Goal: Check status: Check status

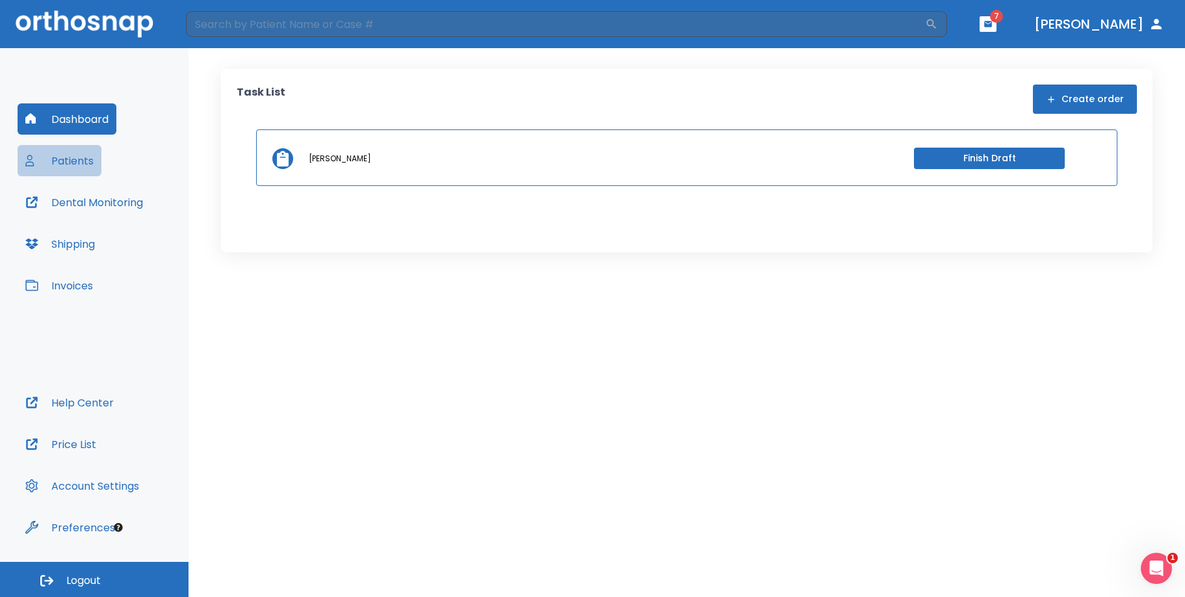
click at [84, 156] on button "Patients" at bounding box center [60, 160] width 84 height 31
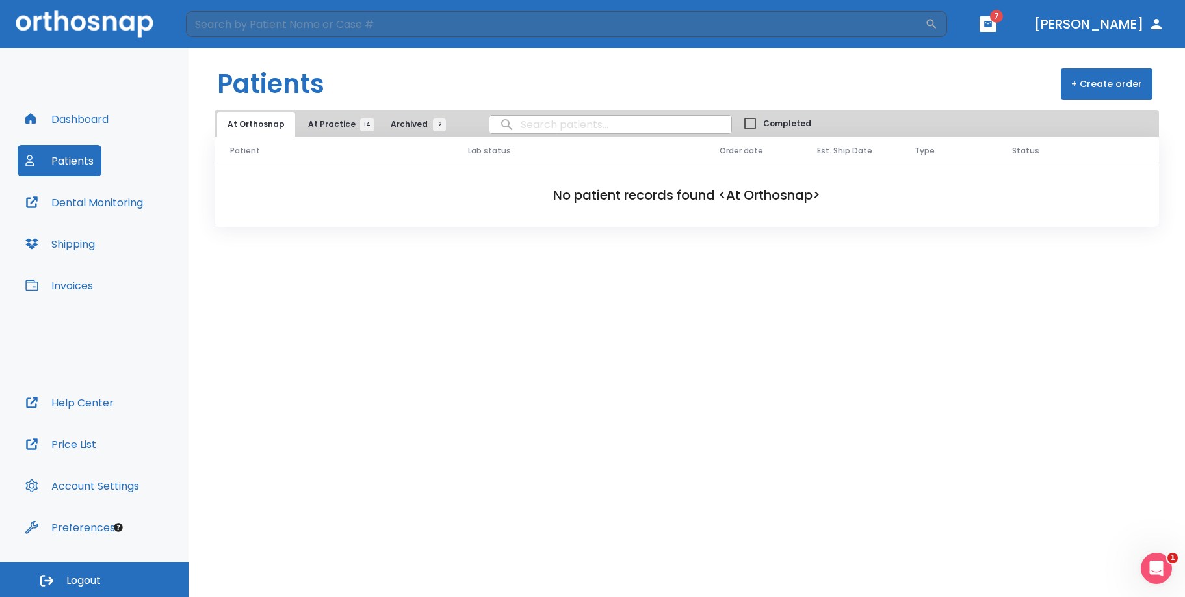
click at [519, 123] on input "search" at bounding box center [611, 124] width 242 height 25
type input "i"
click at [575, 22] on input "search" at bounding box center [555, 24] width 739 height 26
type input "[PERSON_NAME]"
click at [938, 25] on icon "button" at bounding box center [931, 24] width 13 height 13
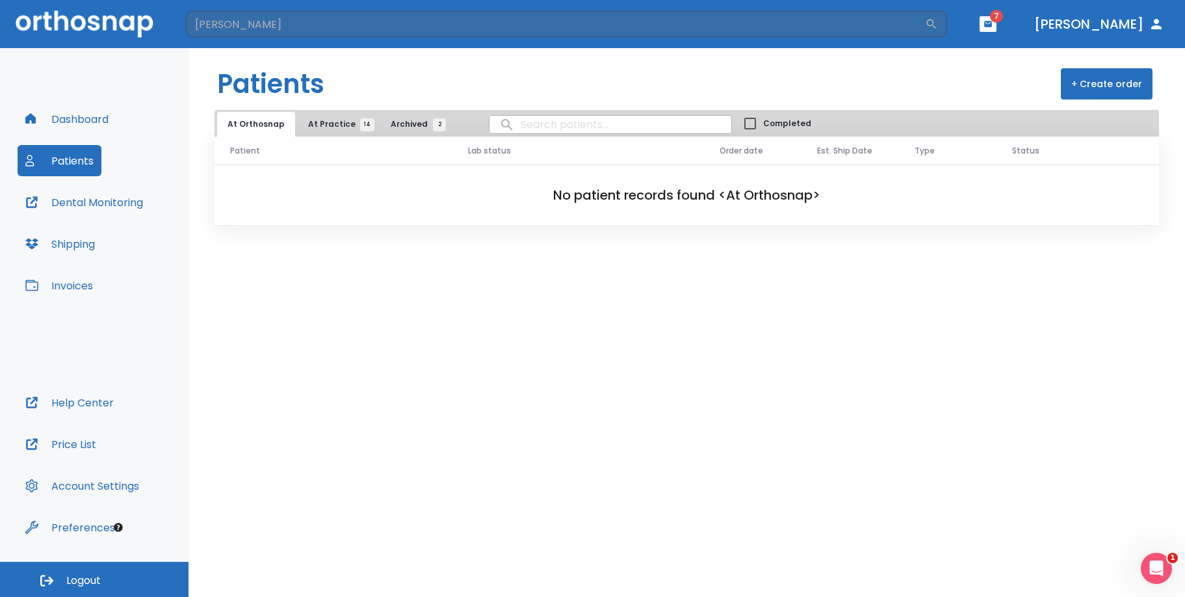
click at [339, 127] on span "At Practice 14" at bounding box center [337, 124] width 59 height 12
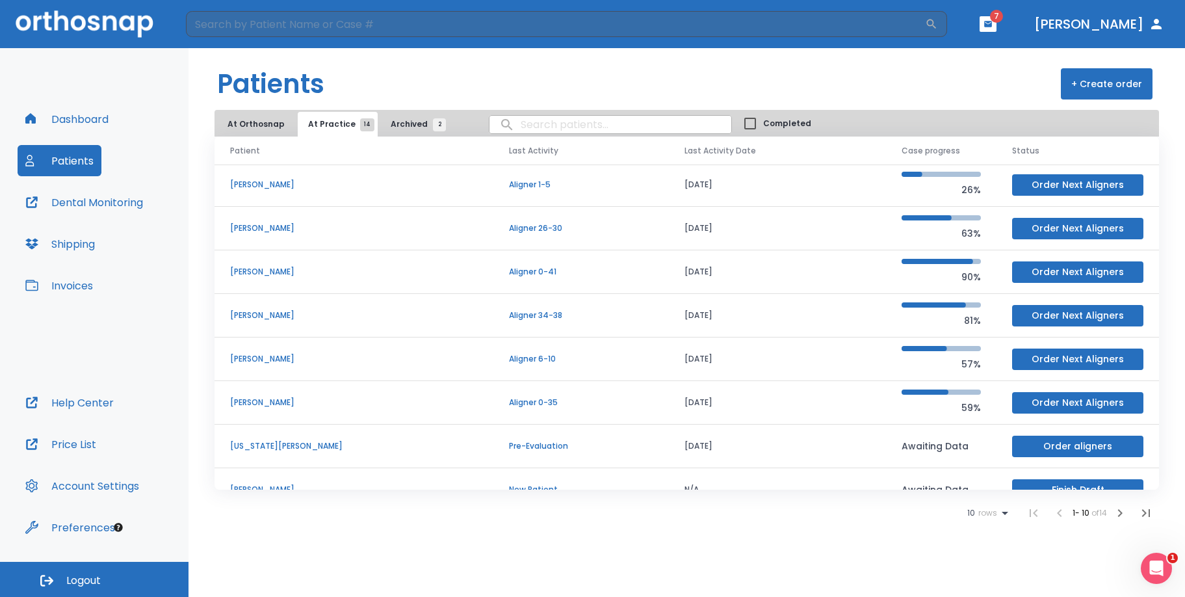
scroll to position [111, 0]
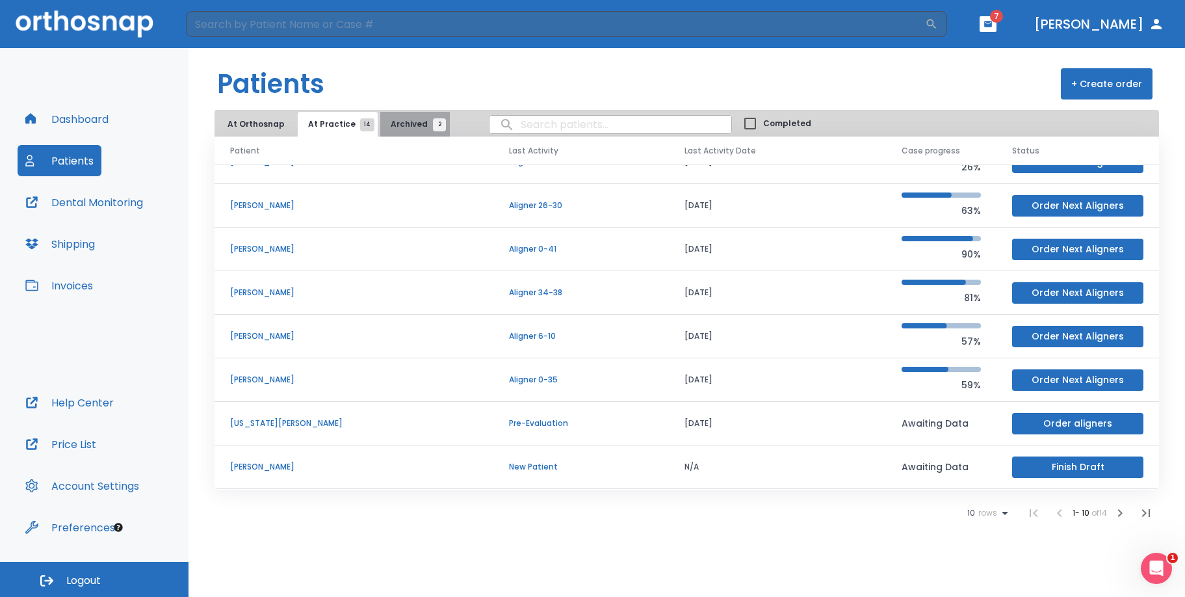
click at [401, 121] on span "Archived 2" at bounding box center [415, 124] width 49 height 12
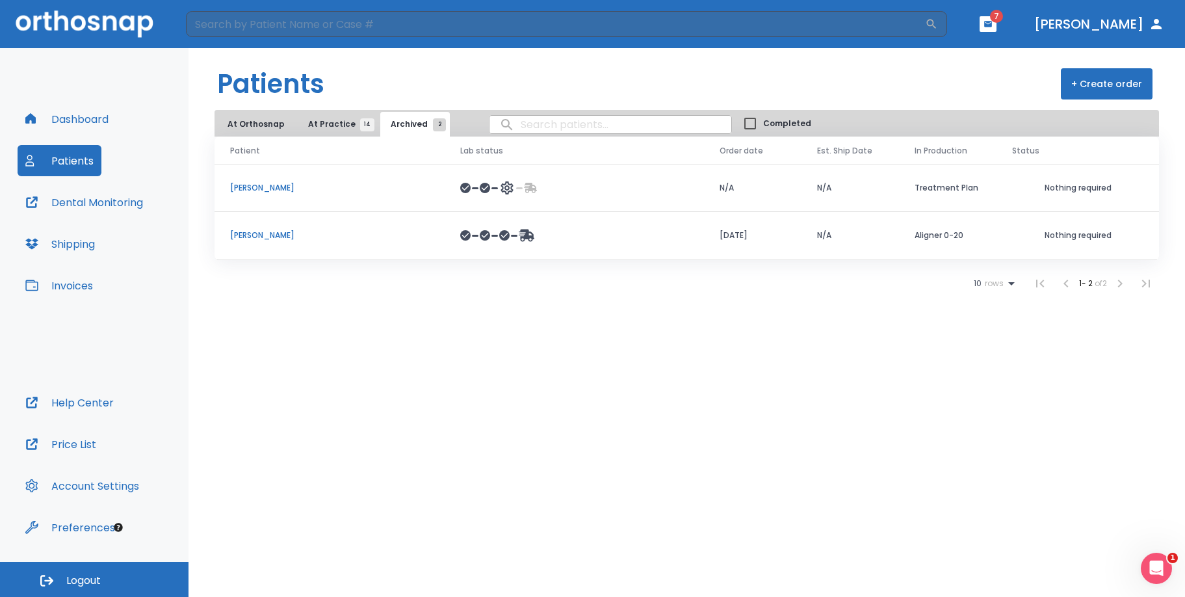
click at [319, 129] on span "At Practice 14" at bounding box center [337, 124] width 59 height 12
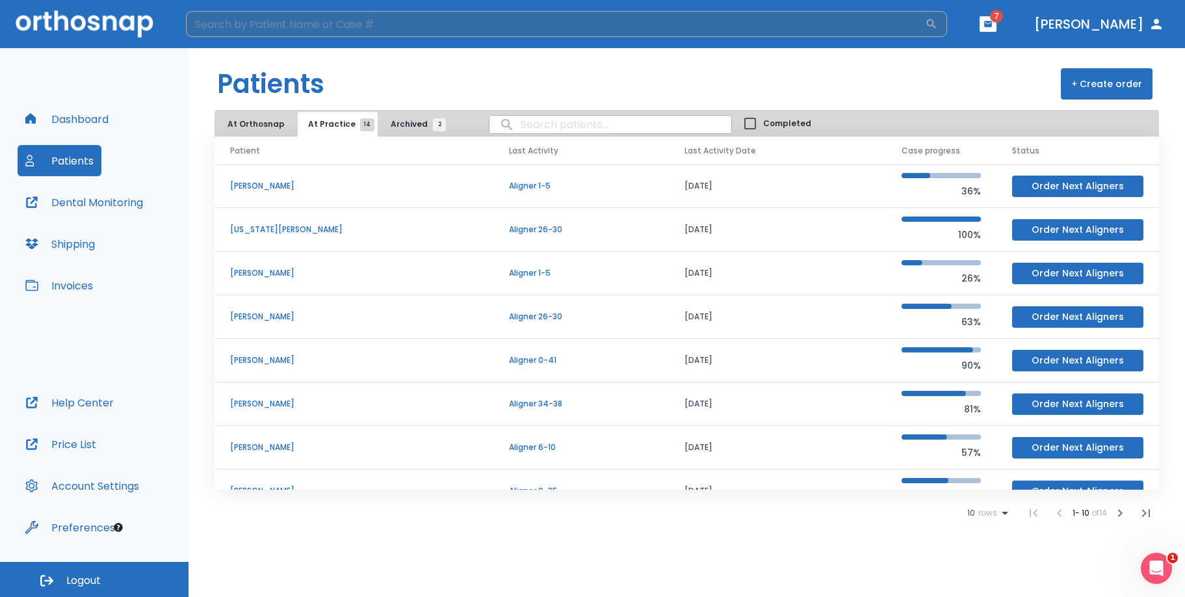
click at [404, 17] on input "search" at bounding box center [555, 24] width 739 height 26
type input "[PERSON_NAME]"
click at [938, 27] on icon "button" at bounding box center [931, 24] width 13 height 13
click at [125, 204] on button "Dental Monitoring" at bounding box center [84, 202] width 133 height 31
click at [99, 18] on img at bounding box center [85, 23] width 138 height 27
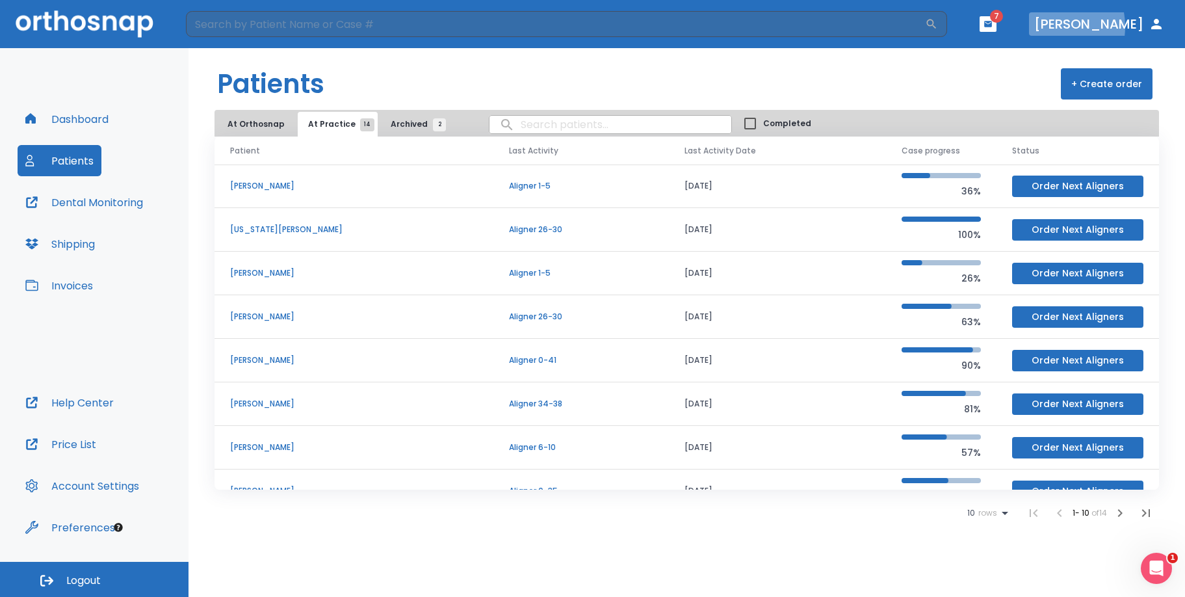
click at [1089, 27] on button "[PERSON_NAME]" at bounding box center [1099, 23] width 140 height 23
click at [99, 116] on button "Dashboard" at bounding box center [67, 118] width 99 height 31
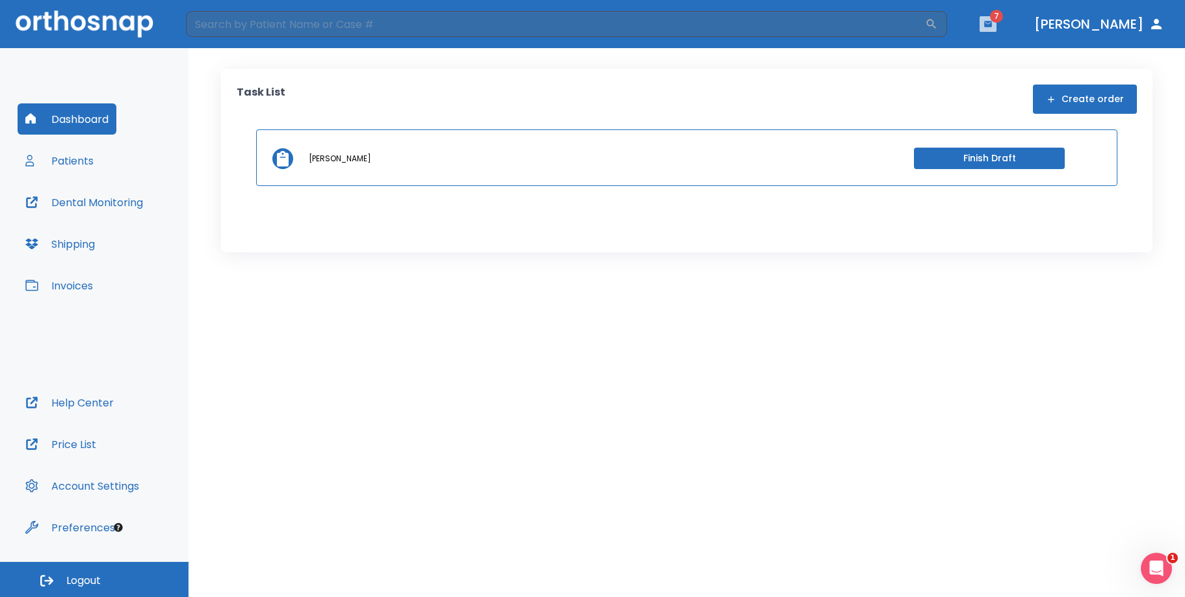
click at [992, 25] on icon "button" at bounding box center [988, 24] width 8 height 6
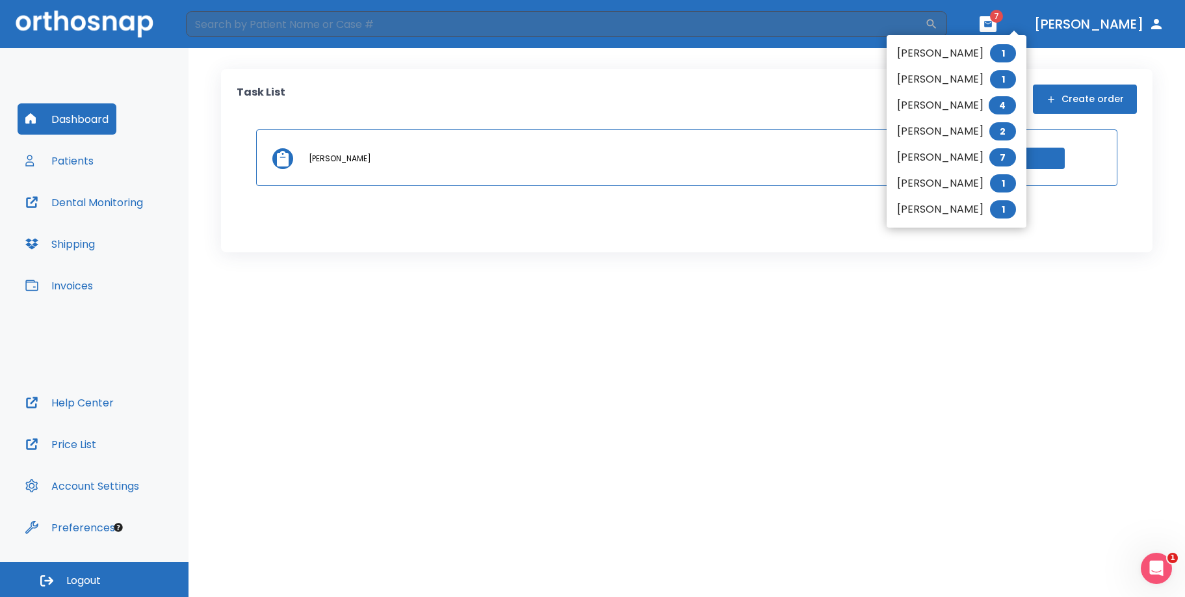
click at [911, 116] on li "[PERSON_NAME] 4" at bounding box center [957, 105] width 140 height 26
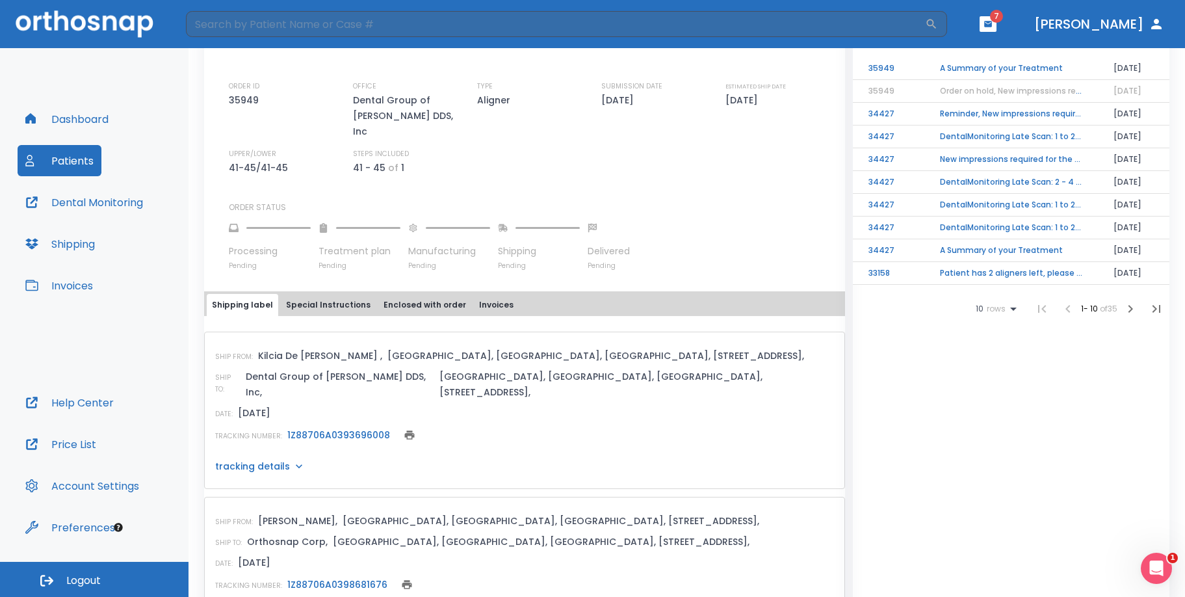
scroll to position [390, 0]
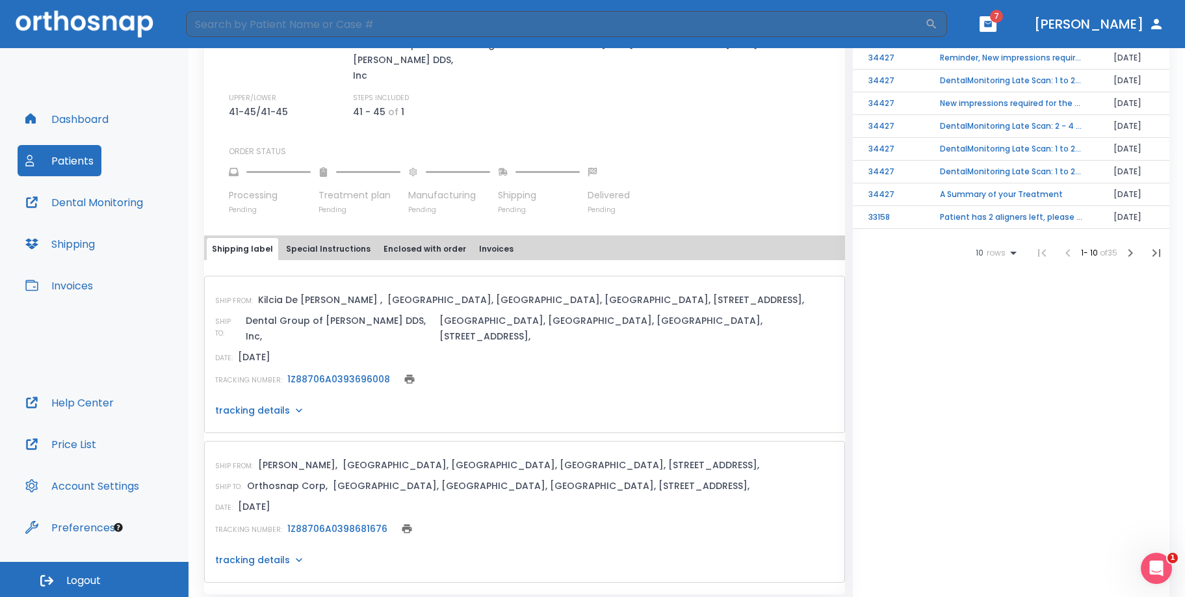
click at [323, 373] on link "1Z88706A0393696008" at bounding box center [338, 379] width 103 height 13
click at [325, 522] on link "1Z88706A0398681676" at bounding box center [337, 528] width 100 height 13
